Goal: Transaction & Acquisition: Download file/media

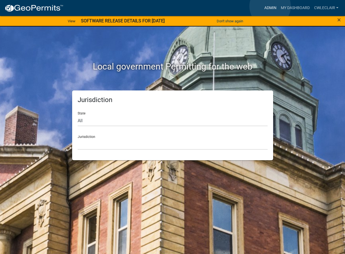
click at [270, 6] on link "Admin" at bounding box center [270, 8] width 17 height 10
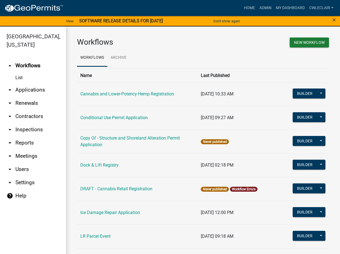
click at [15, 140] on link "arrow_drop_down Reports" at bounding box center [33, 142] width 66 height 13
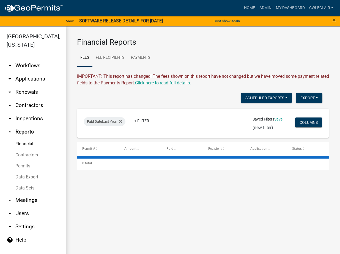
click at [24, 174] on link "Data Export" at bounding box center [33, 176] width 66 height 11
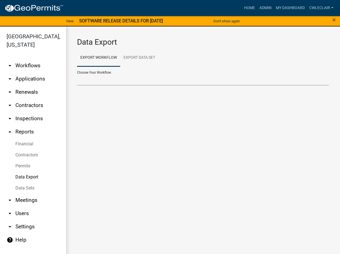
click at [77, 74] on select "Building Contractor / Excavators Registration Building Contractor / Excavators …" at bounding box center [203, 79] width 252 height 11
select select "23: Object"
click option "Structure and Shoreland Alteration Permit Application" at bounding box center [0, 0] width 0 height 0
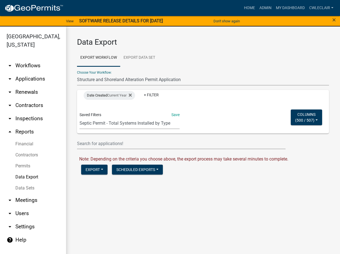
click at [80, 118] on select "Septic Permit - Total Systems Installed by Type Maintenance Report - Total Gall…" at bounding box center [130, 123] width 100 height 11
select select "6: 404c0251-3008-4548-ad2e-6d3982c5aaaf"
click option "Shoreland Permits-STRUCTURE" at bounding box center [0, 0] width 0 height 0
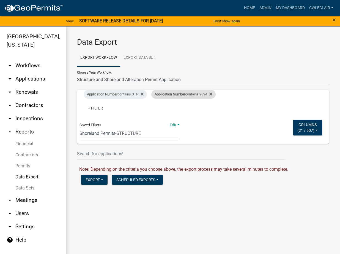
click at [202, 93] on div "Application Number contains 2024" at bounding box center [183, 94] width 64 height 9
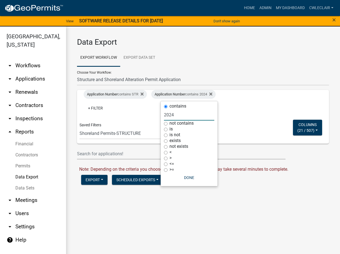
click at [182, 114] on input "2024" at bounding box center [189, 114] width 50 height 11
type input "2025"
click at [247, 233] on main "Data Export Export Workflow Export Data Set Choose Your Workflow: Building Cont…" at bounding box center [203, 143] width 274 height 234
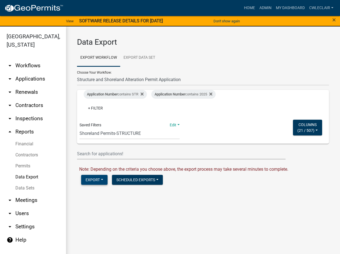
click at [94, 178] on button "Export" at bounding box center [94, 180] width 26 height 10
click at [98, 194] on button "Excel Format (.xlsx)" at bounding box center [109, 193] width 56 height 13
click at [100, 192] on link "Download Structure and Shoreland Alteration Permit Application.xlsx" at bounding box center [146, 191] width 134 height 5
